Goal: Find specific page/section: Find specific page/section

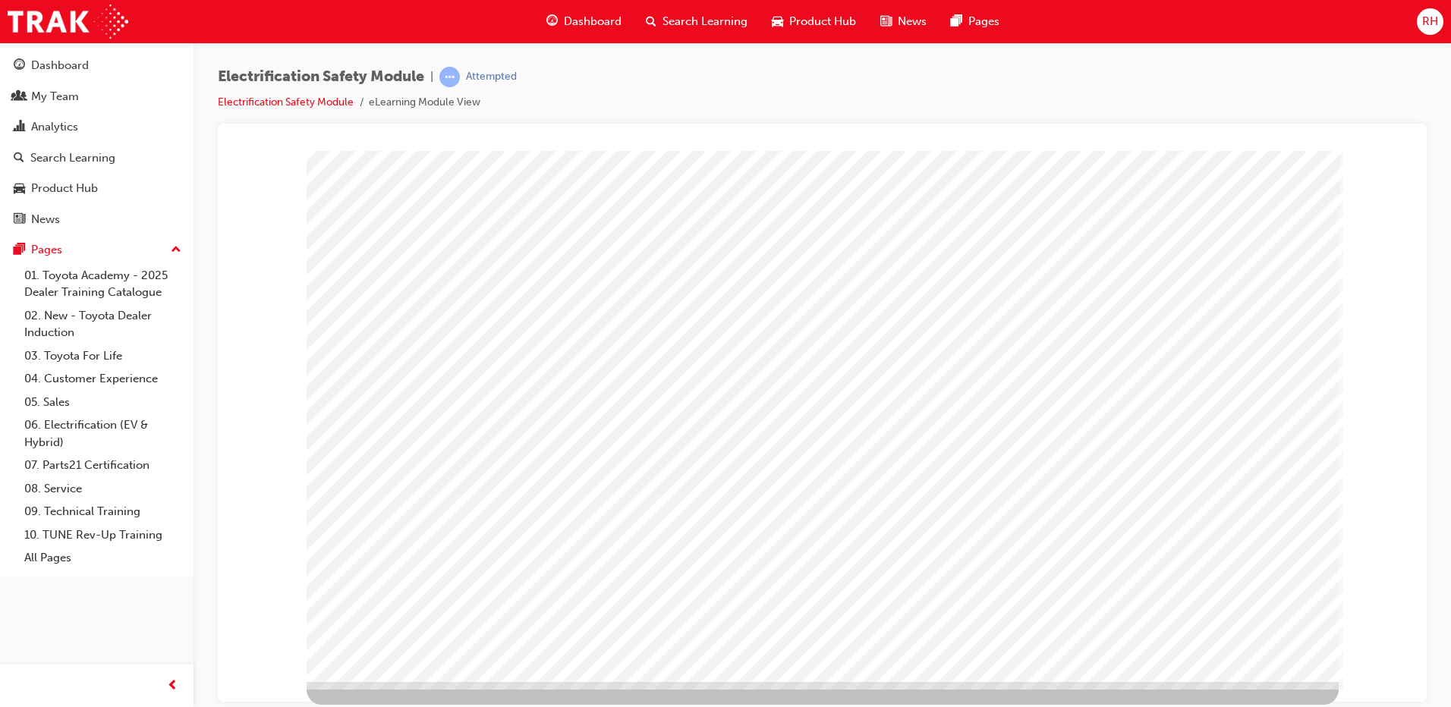
click at [1431, 20] on span "RH" at bounding box center [1430, 21] width 16 height 17
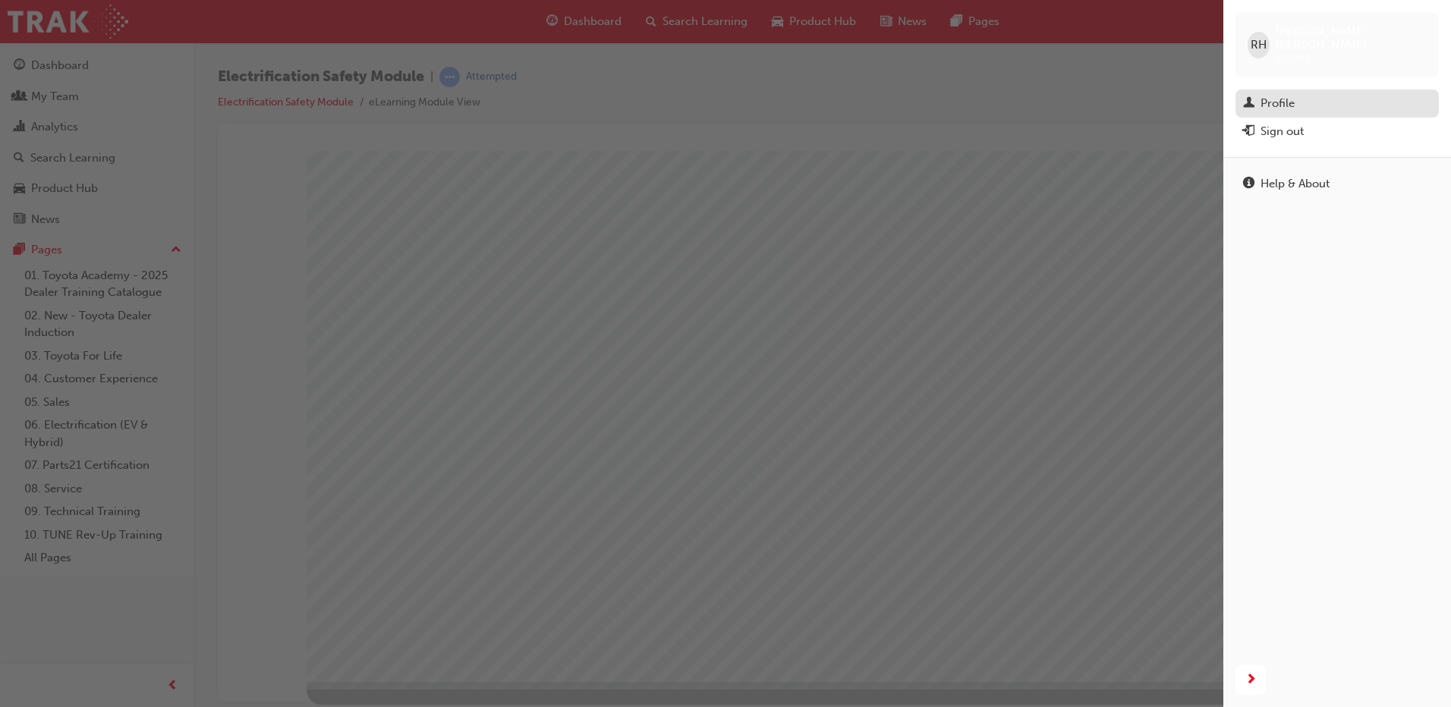
click at [1271, 95] on div "Profile" at bounding box center [1278, 103] width 34 height 17
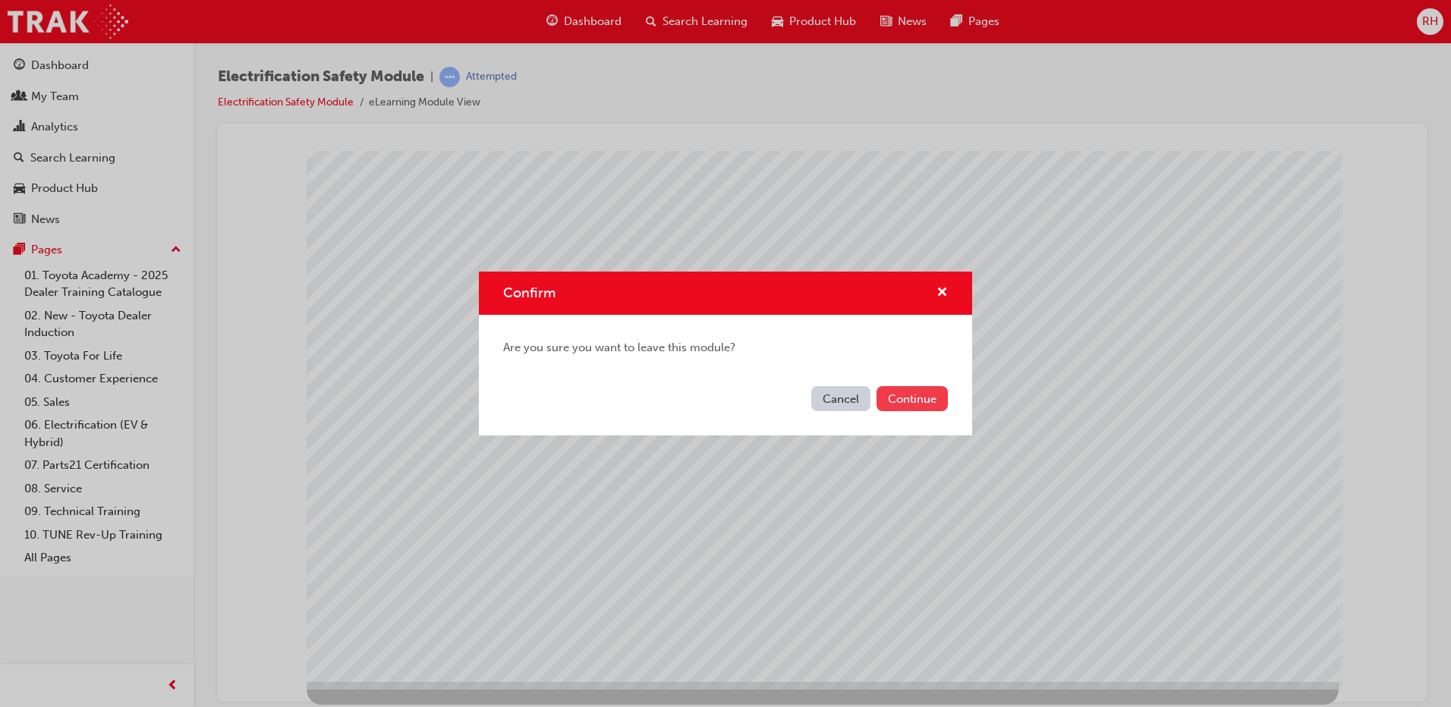
click at [912, 401] on button "Continue" at bounding box center [912, 398] width 71 height 25
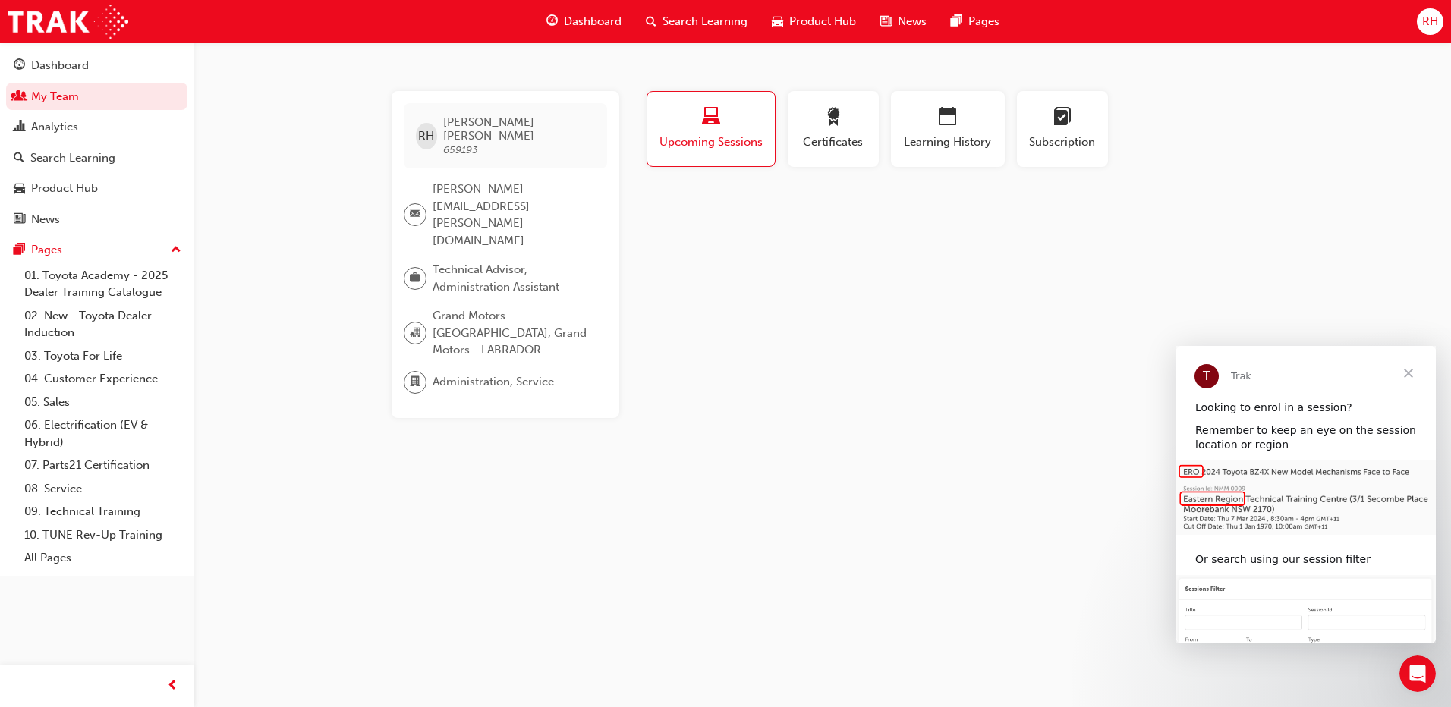
drag, startPoint x: 729, startPoint y: 387, endPoint x: 725, endPoint y: 405, distance: 18.6
click at [726, 408] on div "[PERSON_NAME] 659193 [PERSON_NAME][EMAIL_ADDRESS][PERSON_NAME][DOMAIN_NAME] Tec…" at bounding box center [725, 353] width 1451 height 707
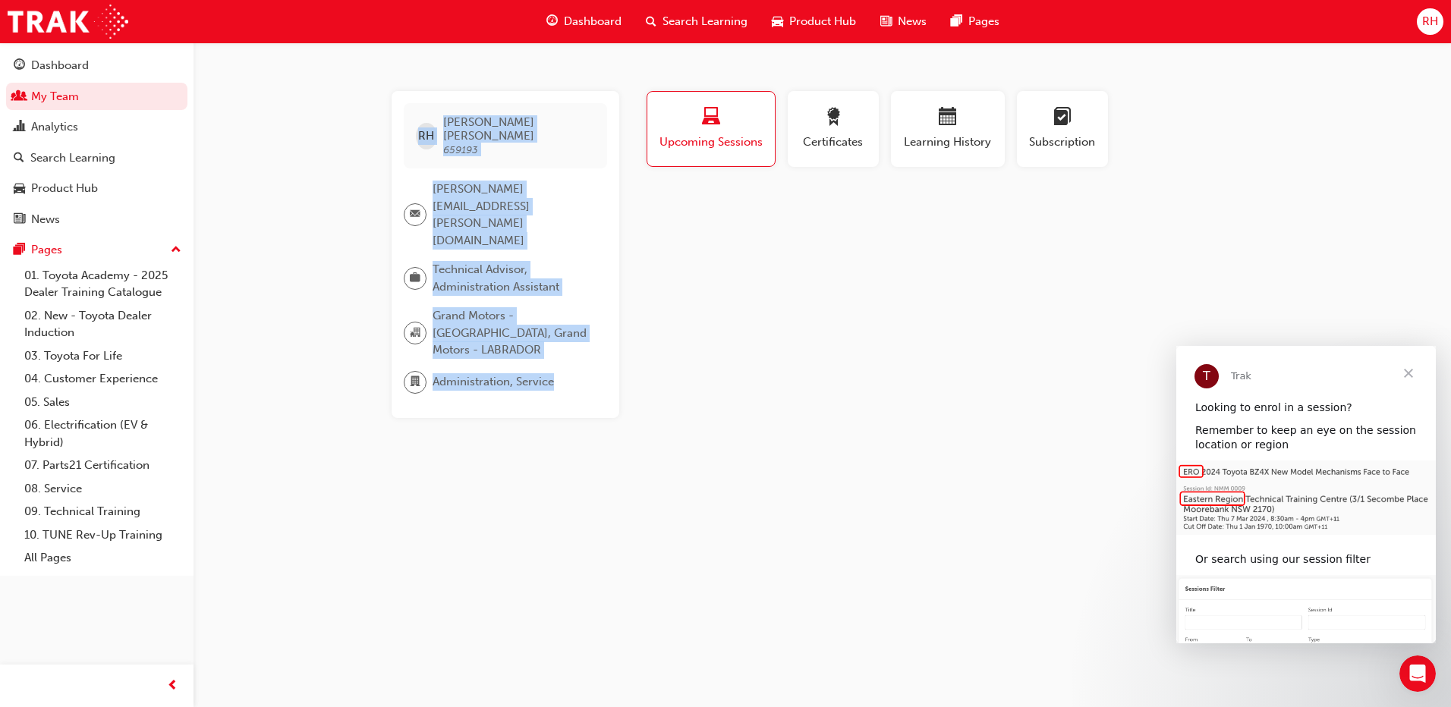
drag, startPoint x: 540, startPoint y: 309, endPoint x: 383, endPoint y: 97, distance: 263.2
click at [383, 97] on div "[PERSON_NAME] 659193 [PERSON_NAME][EMAIL_ADDRESS][PERSON_NAME][DOMAIN_NAME] Tec…" at bounding box center [822, 254] width 911 height 327
click at [323, 189] on div "[PERSON_NAME] 659193 [PERSON_NAME][EMAIL_ADDRESS][PERSON_NAME][DOMAIN_NAME] Tec…" at bounding box center [725, 353] width 1451 height 707
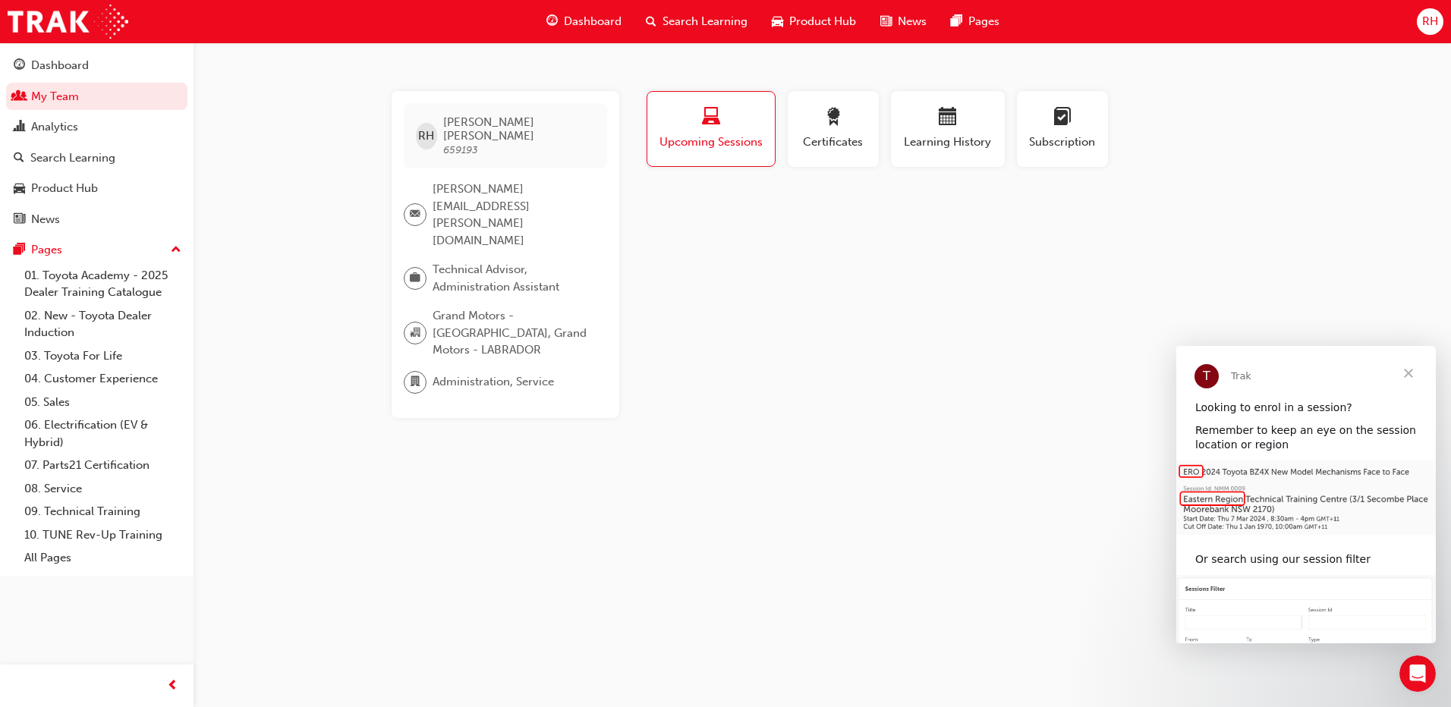
click at [1404, 375] on span "Close" at bounding box center [1408, 373] width 55 height 55
